Goal: Register for event/course

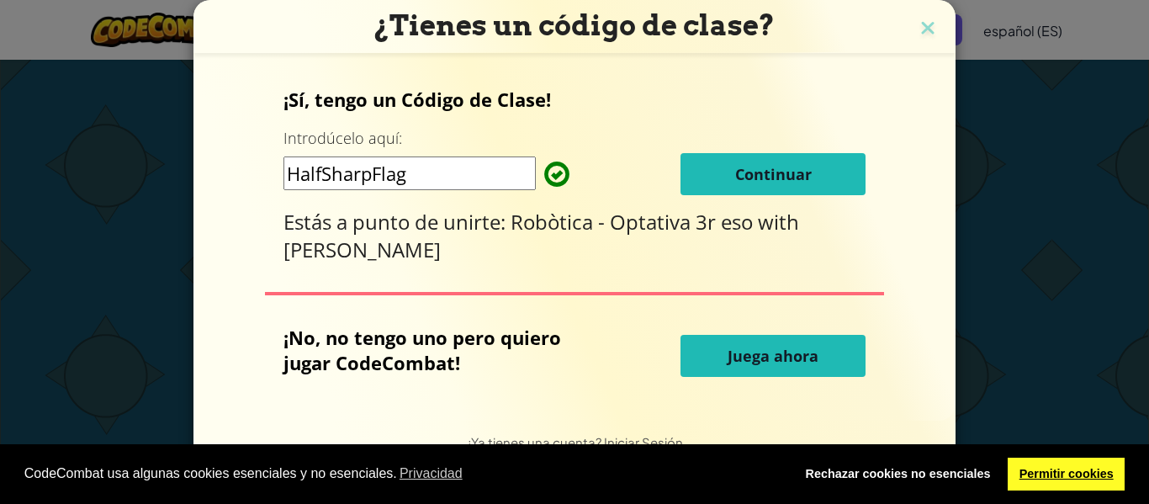
click at [1057, 463] on link "Permitir cookies" at bounding box center [1066, 475] width 117 height 34
click at [1048, 465] on link "Permitir cookies" at bounding box center [1066, 475] width 117 height 34
click at [405, 169] on input "HalfSharpFlag" at bounding box center [410, 173] width 252 height 34
click at [777, 167] on span "Continuar" at bounding box center [773, 174] width 77 height 20
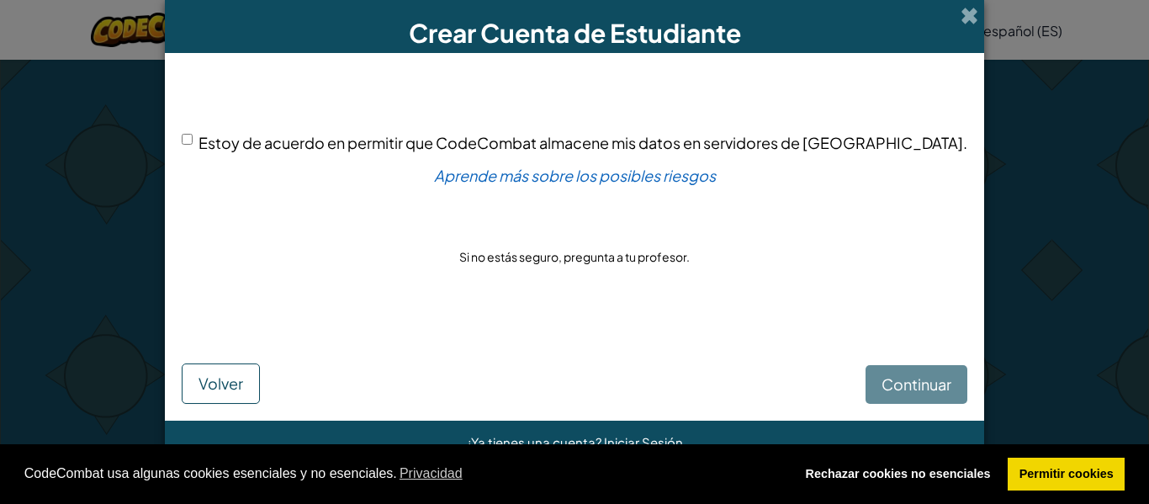
click at [889, 387] on div "Continuar Volver" at bounding box center [575, 366] width 786 height 76
click at [193, 142] on input "Estoy de acuerdo en permitir que CodeCombat almacene mis datos en servidores de…" at bounding box center [187, 139] width 11 height 11
checkbox input "true"
click at [882, 384] on span "Continuar" at bounding box center [917, 383] width 70 height 19
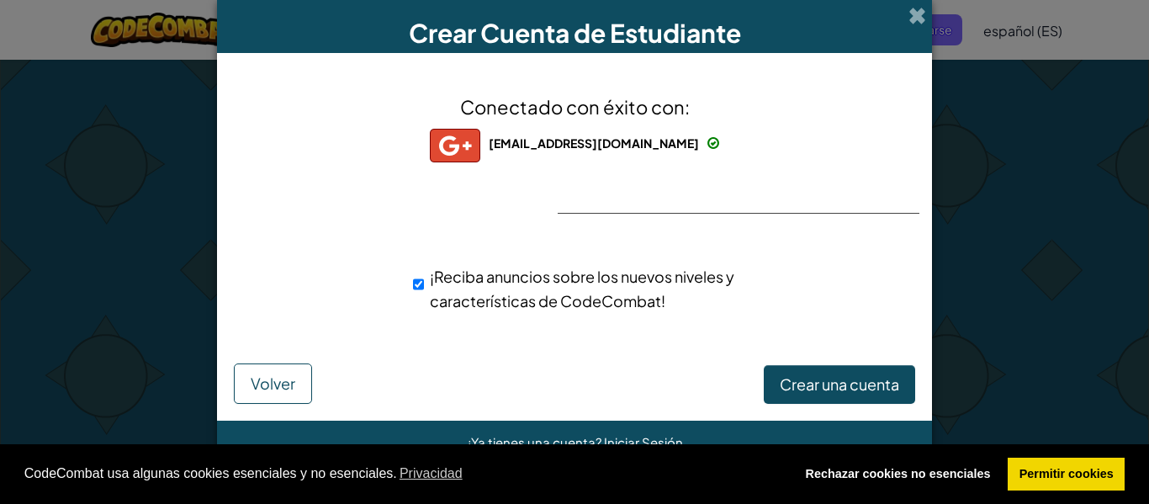
click at [838, 252] on div "Conectado con éxito con: [EMAIL_ADDRESS][DOMAIN_NAME] [EMAIL_ADDRESS][DOMAIN_NA…" at bounding box center [574, 213] width 673 height 287
click at [917, 15] on span at bounding box center [918, 16] width 18 height 18
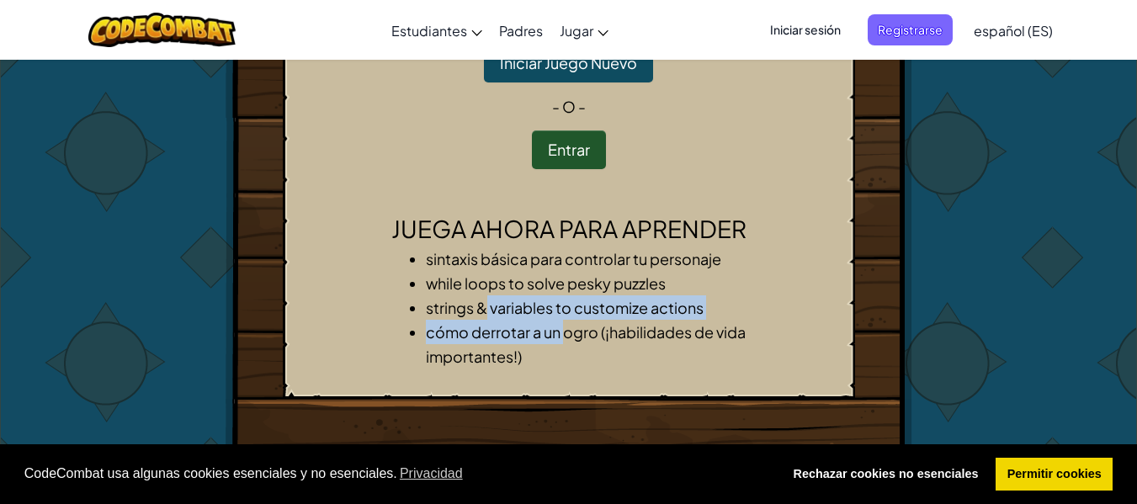
drag, startPoint x: 489, startPoint y: 299, endPoint x: 585, endPoint y: 327, distance: 100.1
click at [585, 327] on ul "sintaxis básica para controlar tu personaje while loops to solve pesky puzzles …" at bounding box center [568, 315] width 353 height 139
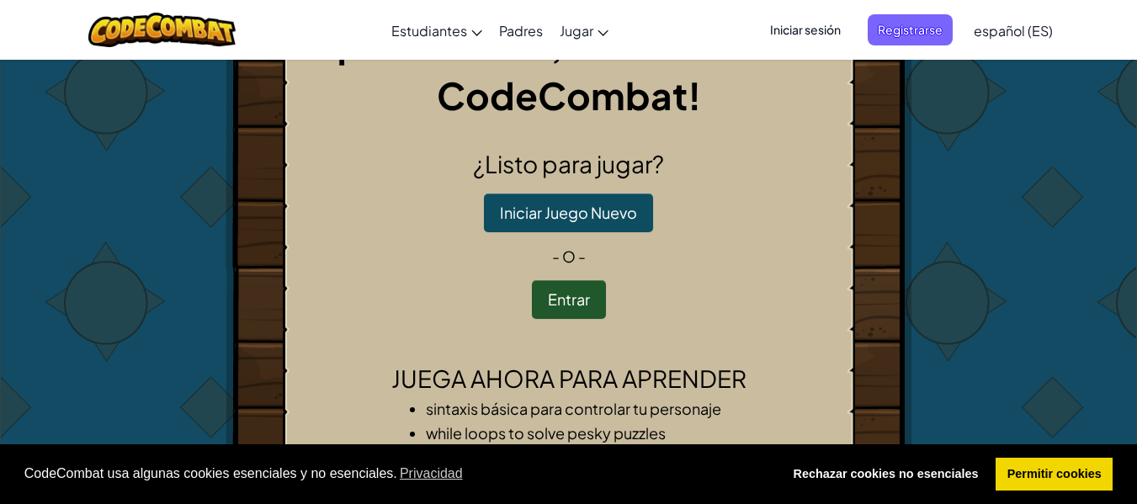
click at [639, 331] on div "¡Aventurero, bienvenido a CodeCombat! ¿Listo para jugar? Iniciar Juego Nuevo - …" at bounding box center [569, 268] width 572 height 562
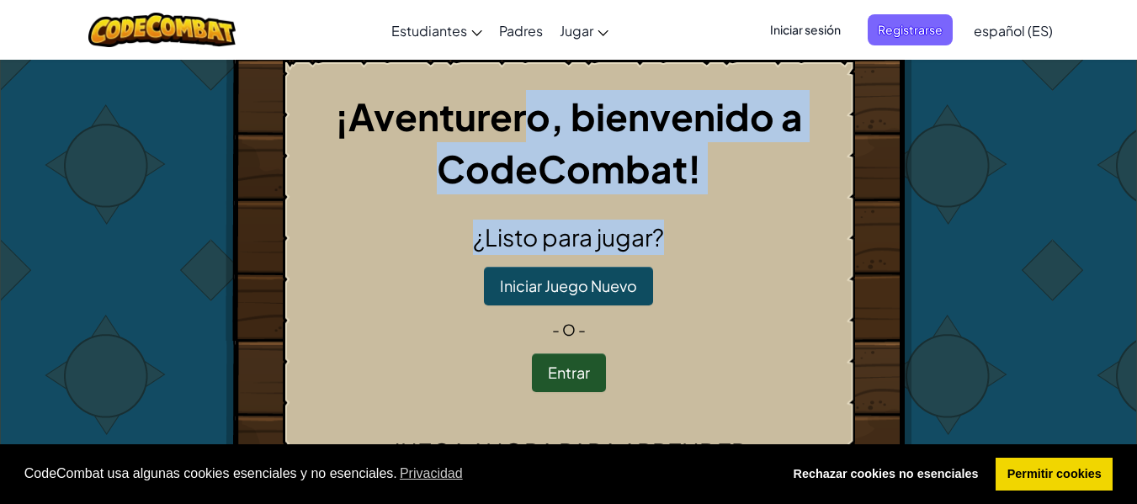
drag, startPoint x: 680, startPoint y: 206, endPoint x: 538, endPoint y: 119, distance: 165.8
click at [538, 119] on div "¡Aventurero, bienvenido a CodeCombat! ¿Listo para jugar? Iniciar Juego Nuevo - …" at bounding box center [569, 341] width 572 height 562
click at [489, 211] on div "¡Aventurero, bienvenido a CodeCombat! ¿Listo para jugar? Iniciar Juego Nuevo - …" at bounding box center [569, 341] width 572 height 562
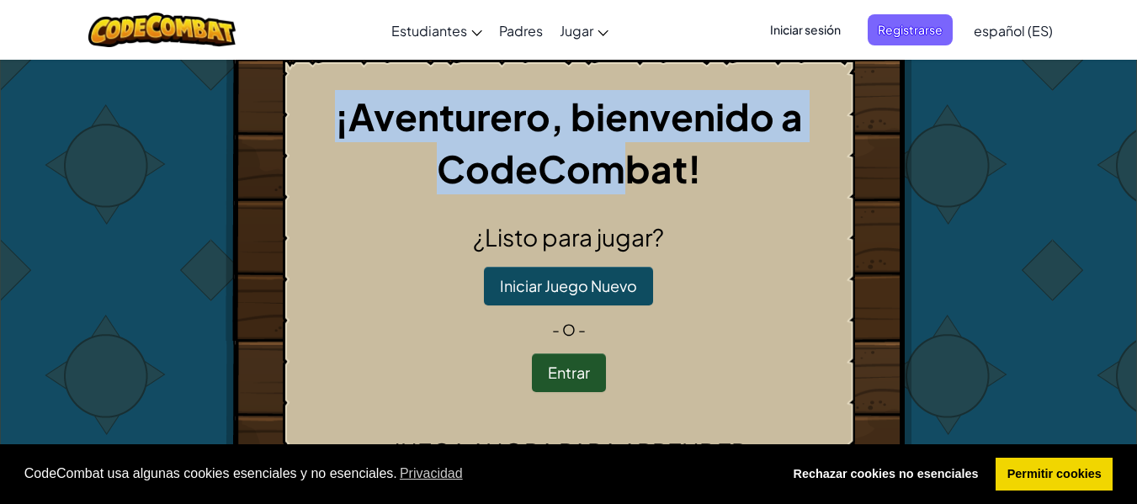
drag, startPoint x: 311, startPoint y: 93, endPoint x: 630, endPoint y: 178, distance: 330.0
click at [630, 178] on h1 "¡Aventurero, bienvenido a CodeCombat!" at bounding box center [568, 142] width 543 height 104
drag, startPoint x: 630, startPoint y: 178, endPoint x: 820, endPoint y: 84, distance: 212.2
click at [820, 84] on div "¡Aventurero, bienvenido a CodeCombat! ¿Listo para jugar? Iniciar Juego Nuevo - …" at bounding box center [569, 341] width 572 height 562
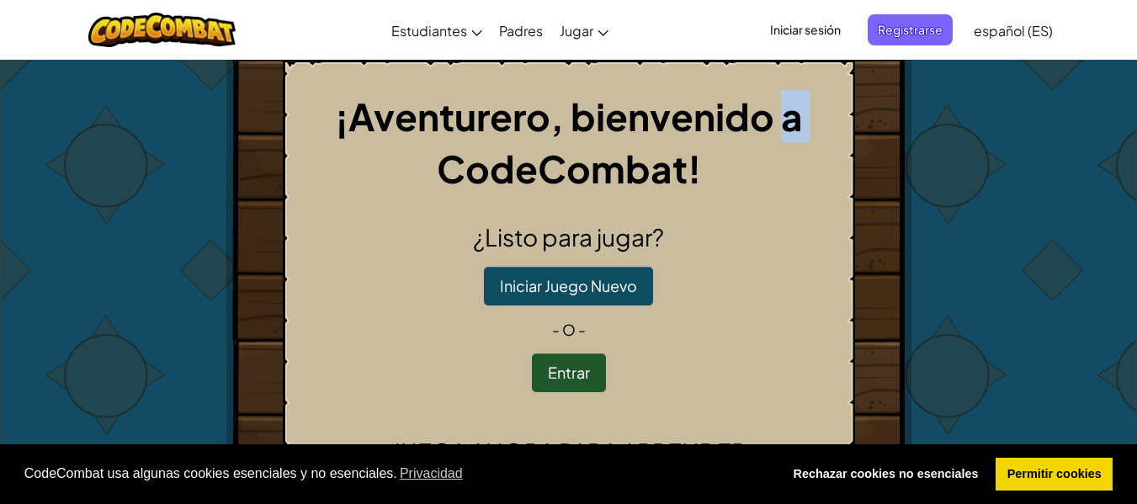
click at [820, 84] on div "¡Aventurero, bienvenido a CodeCombat! ¿Listo para jugar? Iniciar Juego Nuevo - …" at bounding box center [569, 341] width 572 height 562
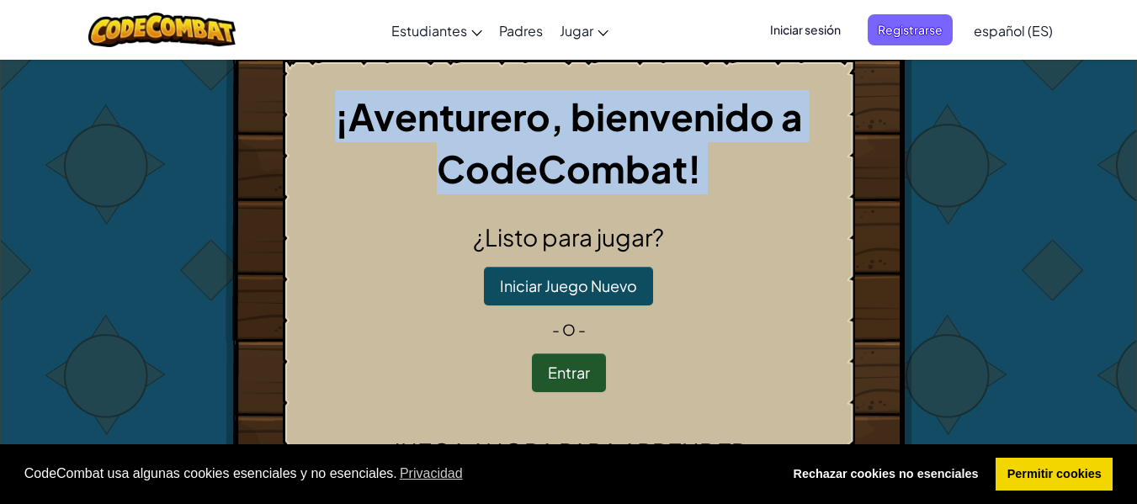
click at [820, 84] on div "¡Aventurero, bienvenido a CodeCombat! ¿Listo para jugar? Iniciar Juego Nuevo - …" at bounding box center [569, 341] width 572 height 562
click at [816, 106] on h1 "¡Aventurero, bienvenido a CodeCombat!" at bounding box center [568, 142] width 543 height 104
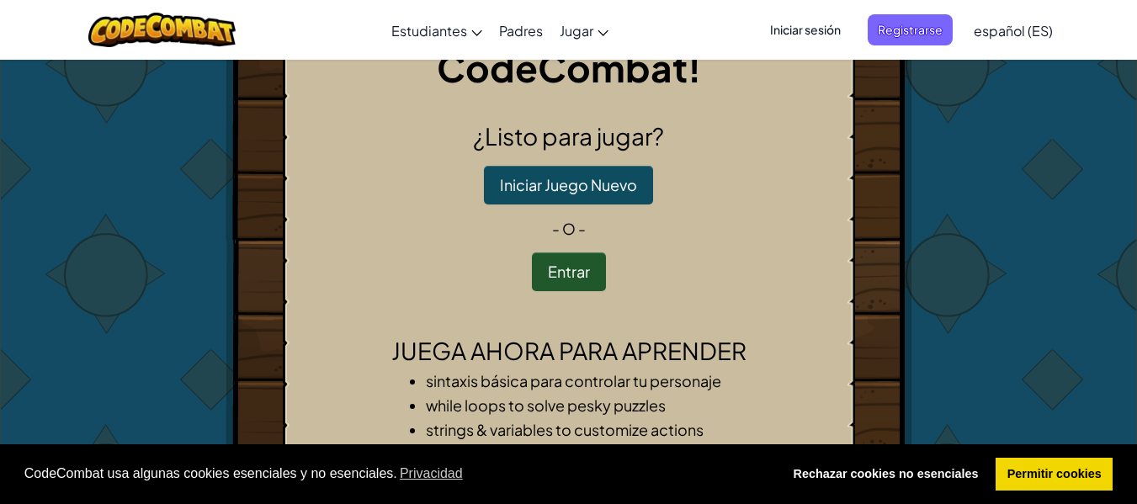
scroll to position [100, 0]
click at [1101, 211] on div "¡Aventurero, bienvenido a CodeCombat! ¿Listo para jugar? Iniciar Juego Nuevo - …" at bounding box center [568, 287] width 1137 height 656
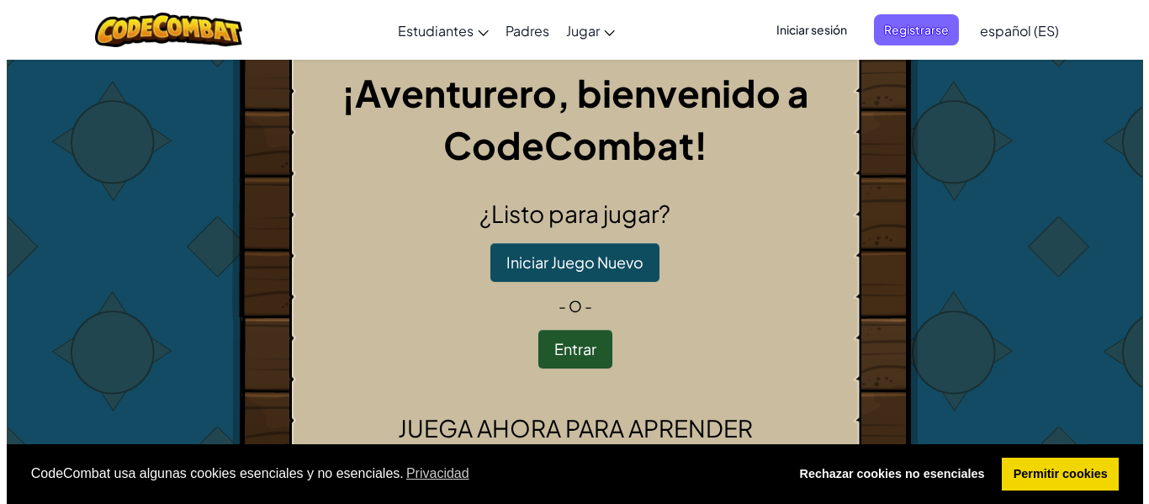
scroll to position [3, 0]
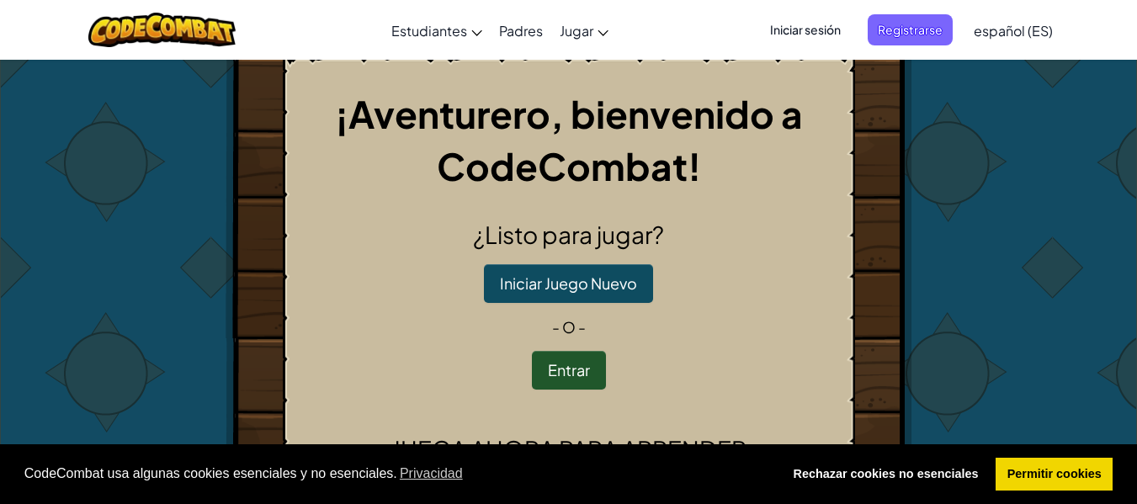
drag, startPoint x: 529, startPoint y: 352, endPoint x: 549, endPoint y: 353, distance: 19.4
click at [549, 353] on p "Entrar" at bounding box center [568, 370] width 543 height 39
click at [551, 363] on button "Entrar" at bounding box center [569, 370] width 74 height 39
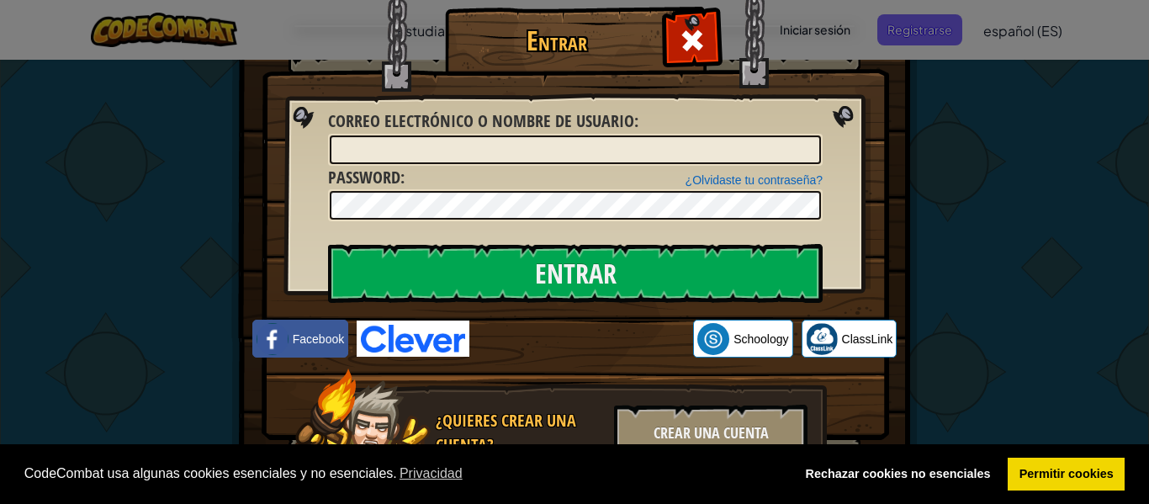
click at [1060, 494] on div "CodeCombat usa algunas cookies esenciales y no esenciales. Privacidad Rechazar …" at bounding box center [574, 474] width 1149 height 61
click at [1068, 484] on link "Permitir cookies" at bounding box center [1066, 475] width 117 height 34
